Goal: Task Accomplishment & Management: Use online tool/utility

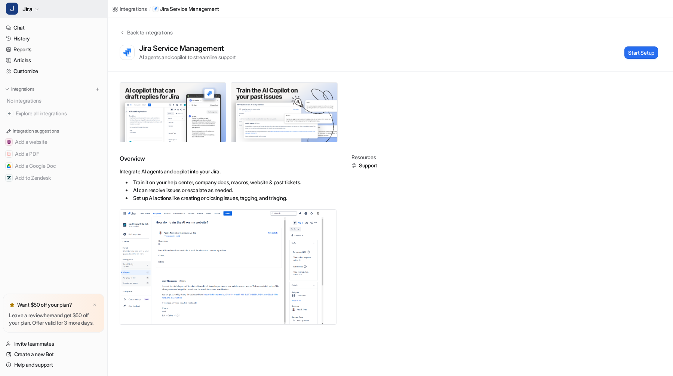
click at [62, 8] on button "J Jira" at bounding box center [53, 9] width 107 height 18
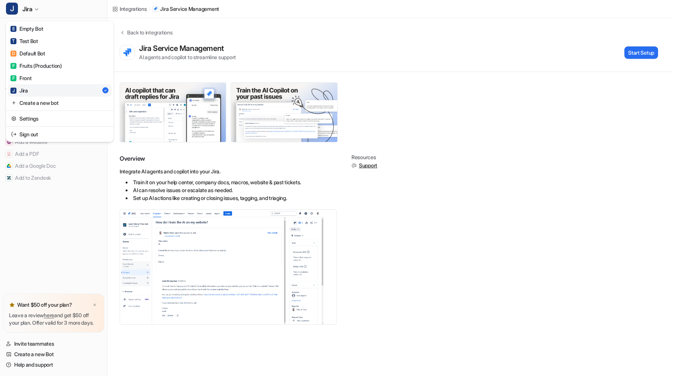
click at [403, 72] on div "J Jira E Empty Bot T Test Bot D Default Bot F Fruits (Production) F Front J Jir…" at bounding box center [336, 188] width 673 height 376
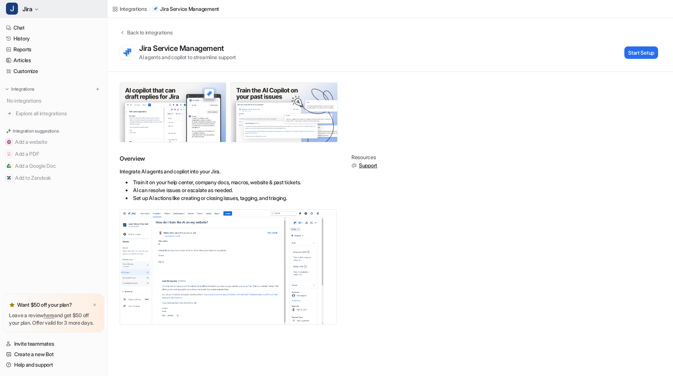
click at [76, 16] on button "J Jira" at bounding box center [53, 9] width 107 height 18
click at [645, 54] on button "Start Setup" at bounding box center [642, 52] width 34 height 12
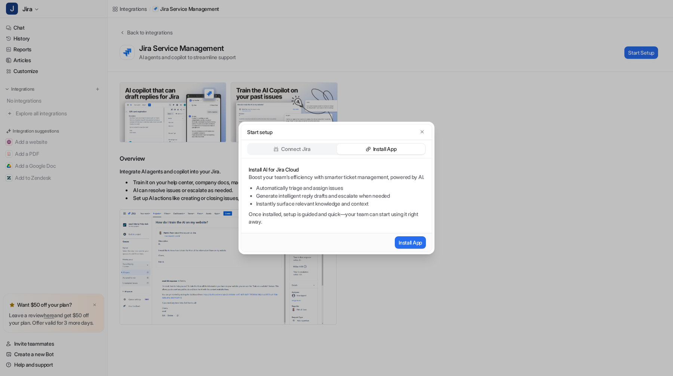
click at [314, 146] on div "Connect Jira" at bounding box center [292, 149] width 88 height 10
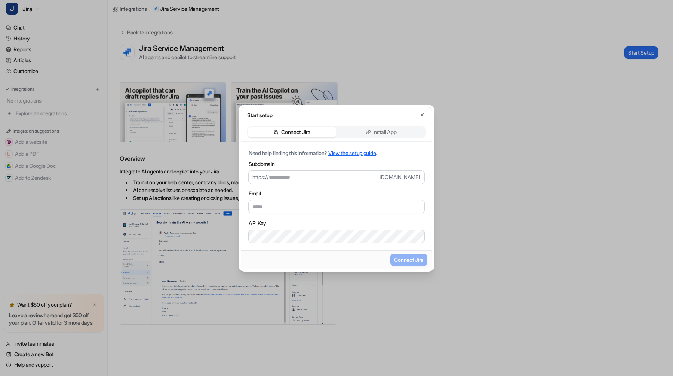
click at [389, 133] on p "Install App" at bounding box center [385, 131] width 24 height 7
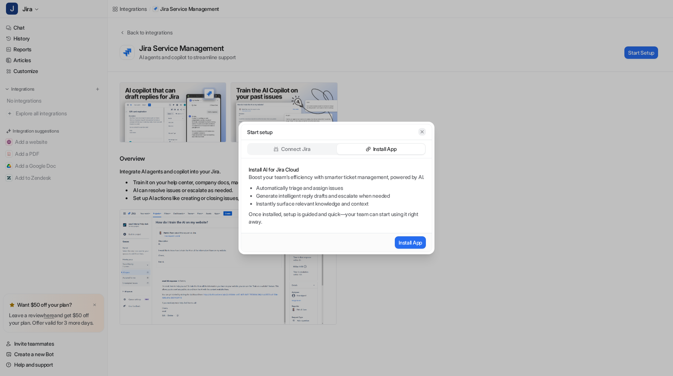
click at [425, 130] on button "button" at bounding box center [422, 131] width 7 height 7
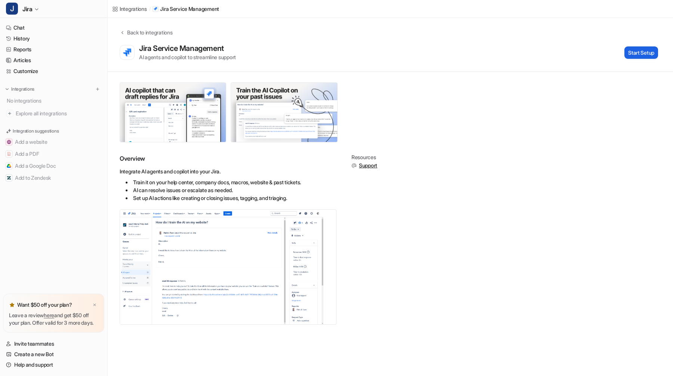
click at [632, 50] on button "Start Setup" at bounding box center [642, 52] width 34 height 12
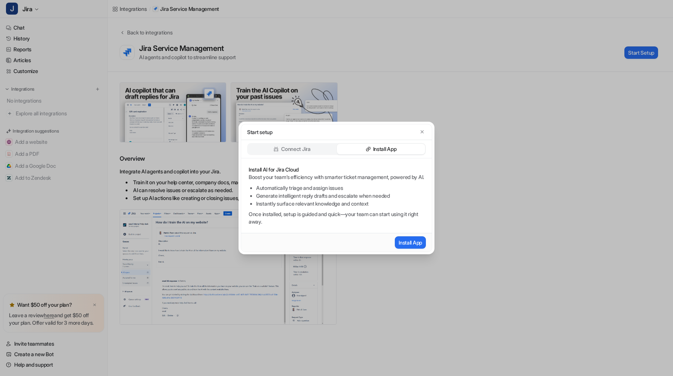
click at [323, 144] on div "Connect Jira" at bounding box center [292, 149] width 88 height 10
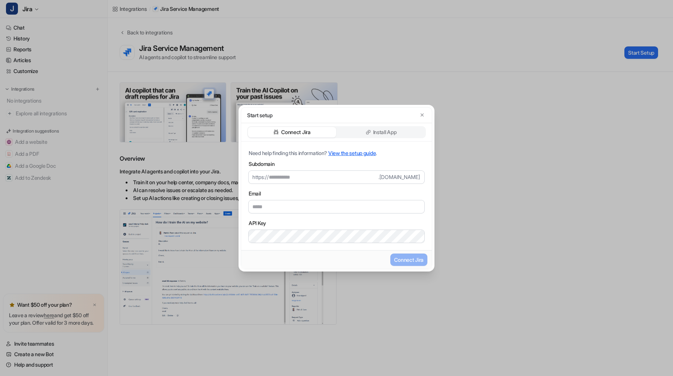
click at [354, 151] on link "View the setup guide" at bounding box center [352, 153] width 48 height 6
click at [370, 129] on icon at bounding box center [368, 131] width 5 height 5
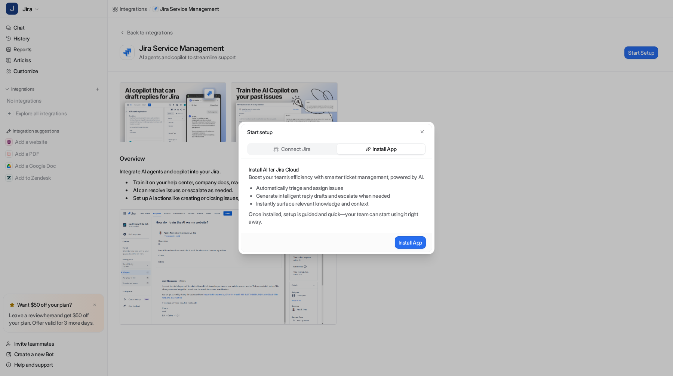
click at [309, 145] on p "Connect Jira" at bounding box center [296, 148] width 30 height 7
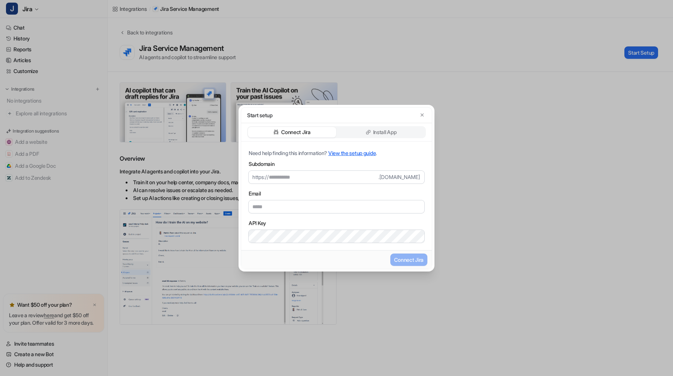
click at [369, 131] on icon at bounding box center [369, 131] width 3 height 3
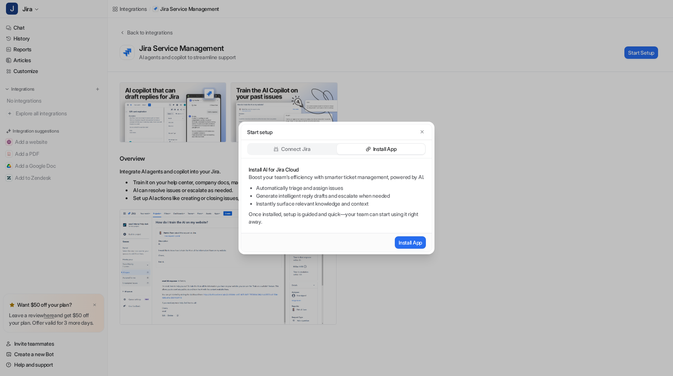
click at [219, 105] on div "Start setup Connect Jira Install App Install AI for Jira Cloud Boost your team’…" at bounding box center [336, 188] width 673 height 376
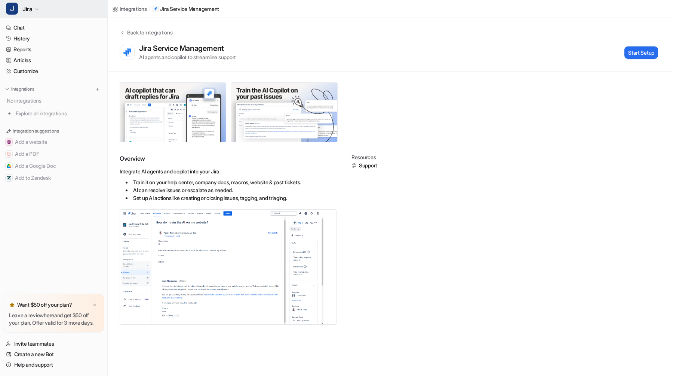
click at [34, 10] on button "J Jira" at bounding box center [53, 9] width 107 height 18
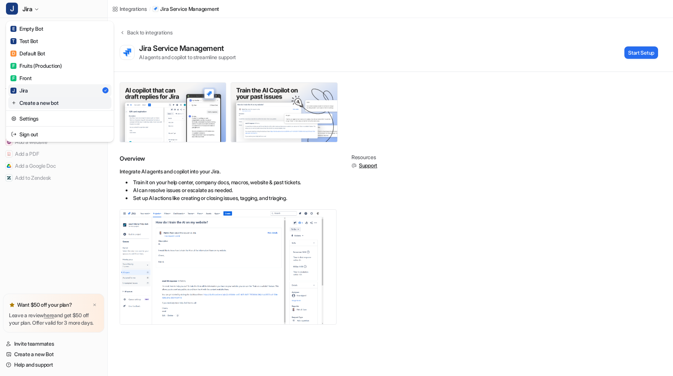
click at [46, 100] on link "Create a new bot" at bounding box center [59, 103] width 103 height 12
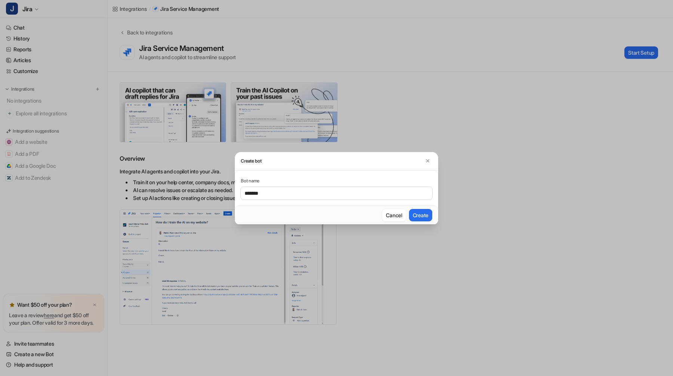
type input "*******"
click at [409, 209] on button "Create" at bounding box center [420, 215] width 23 height 12
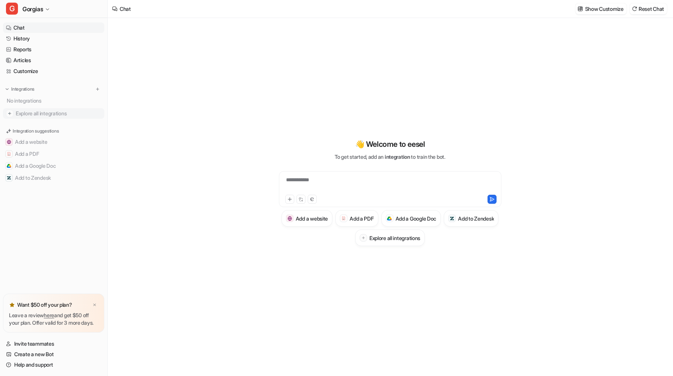
type textarea "**********"
click at [40, 110] on span "Explore all integrations" at bounding box center [59, 113] width 86 height 12
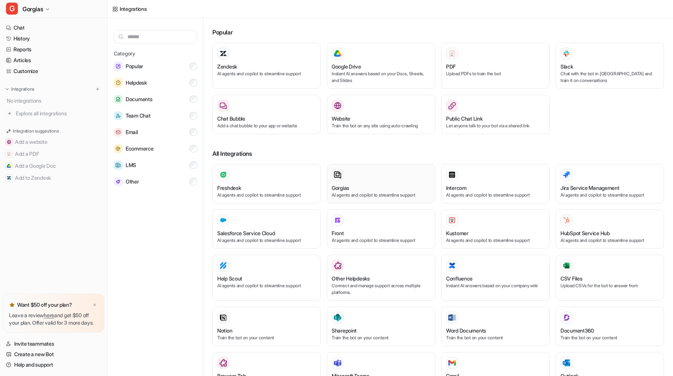
click at [349, 185] on h3 "Gorgias" at bounding box center [341, 188] width 18 height 8
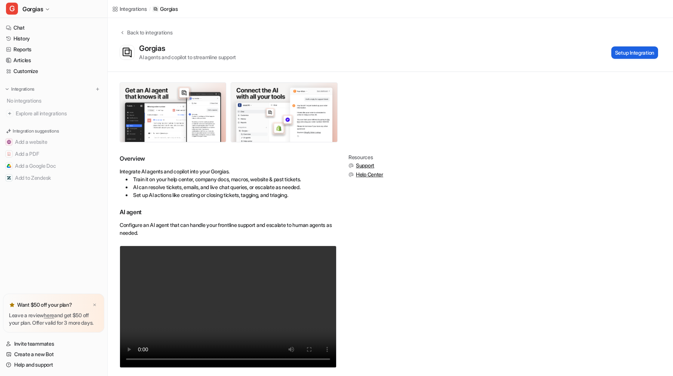
click at [644, 48] on button "Setup Integration" at bounding box center [635, 52] width 47 height 12
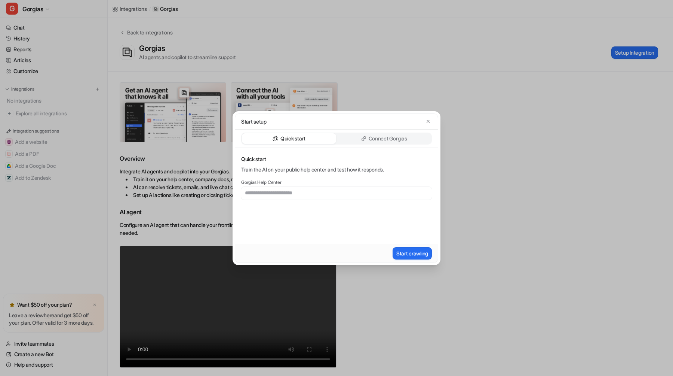
click at [386, 144] on div "Quick start Connect Gorgias" at bounding box center [336, 138] width 203 height 18
click at [386, 138] on p "Connect Gorgias" at bounding box center [388, 138] width 39 height 7
click at [332, 200] on input "text" at bounding box center [313, 200] width 145 height 13
type input "**********"
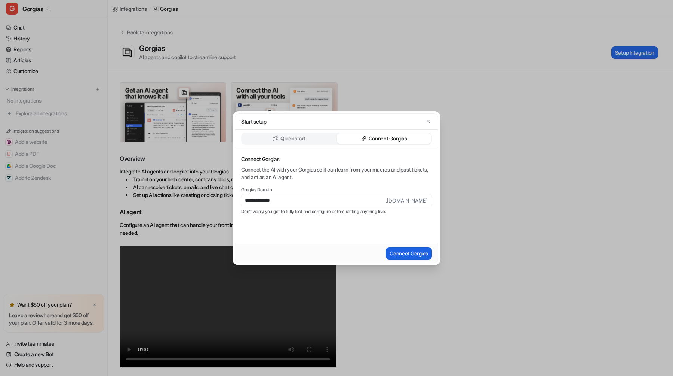
click at [418, 253] on button "Connect Gorgias" at bounding box center [409, 253] width 46 height 12
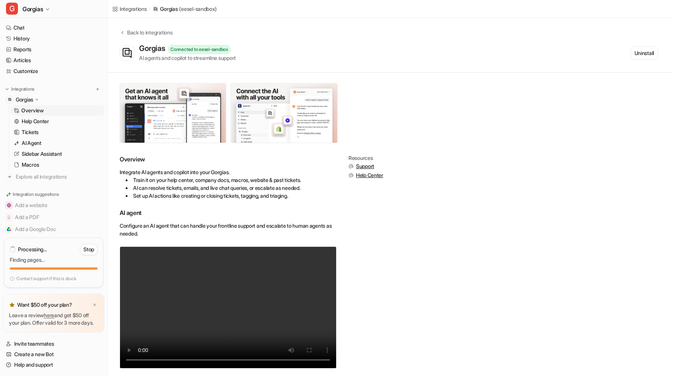
click at [539, 70] on div "Back to integrations Gorgias Connected to eesel-sandbox AI agents and copilot t…" at bounding box center [391, 45] width 566 height 55
click at [36, 40] on link "History" at bounding box center [53, 38] width 101 height 10
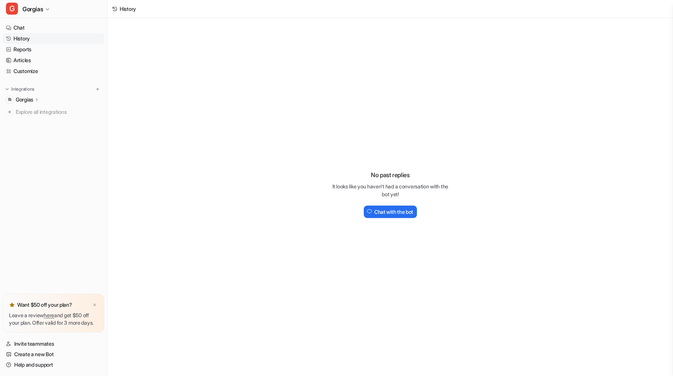
click at [30, 105] on ul "Gorgias Overview Help Center Tickets AI Agent Sidebar Assistant Macros Explore …" at bounding box center [53, 105] width 101 height 23
click at [30, 101] on p "Gorgias" at bounding box center [25, 99] width 18 height 7
click at [31, 118] on p "Help Center" at bounding box center [35, 120] width 27 height 7
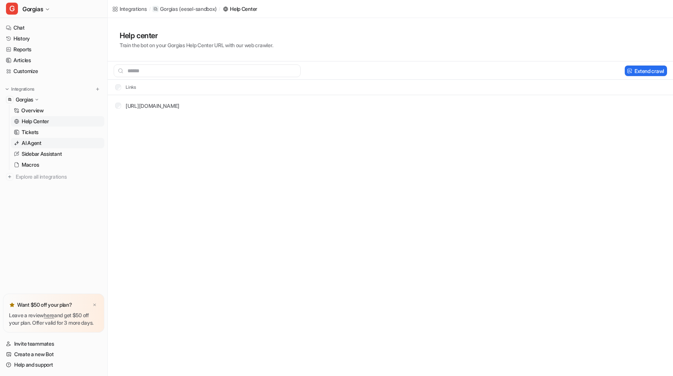
click at [36, 145] on p "AI Agent" at bounding box center [32, 142] width 20 height 7
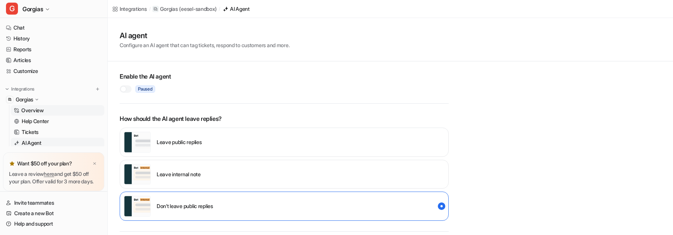
click at [63, 107] on link "Overview" at bounding box center [58, 110] width 94 height 10
